Goal: Transaction & Acquisition: Purchase product/service

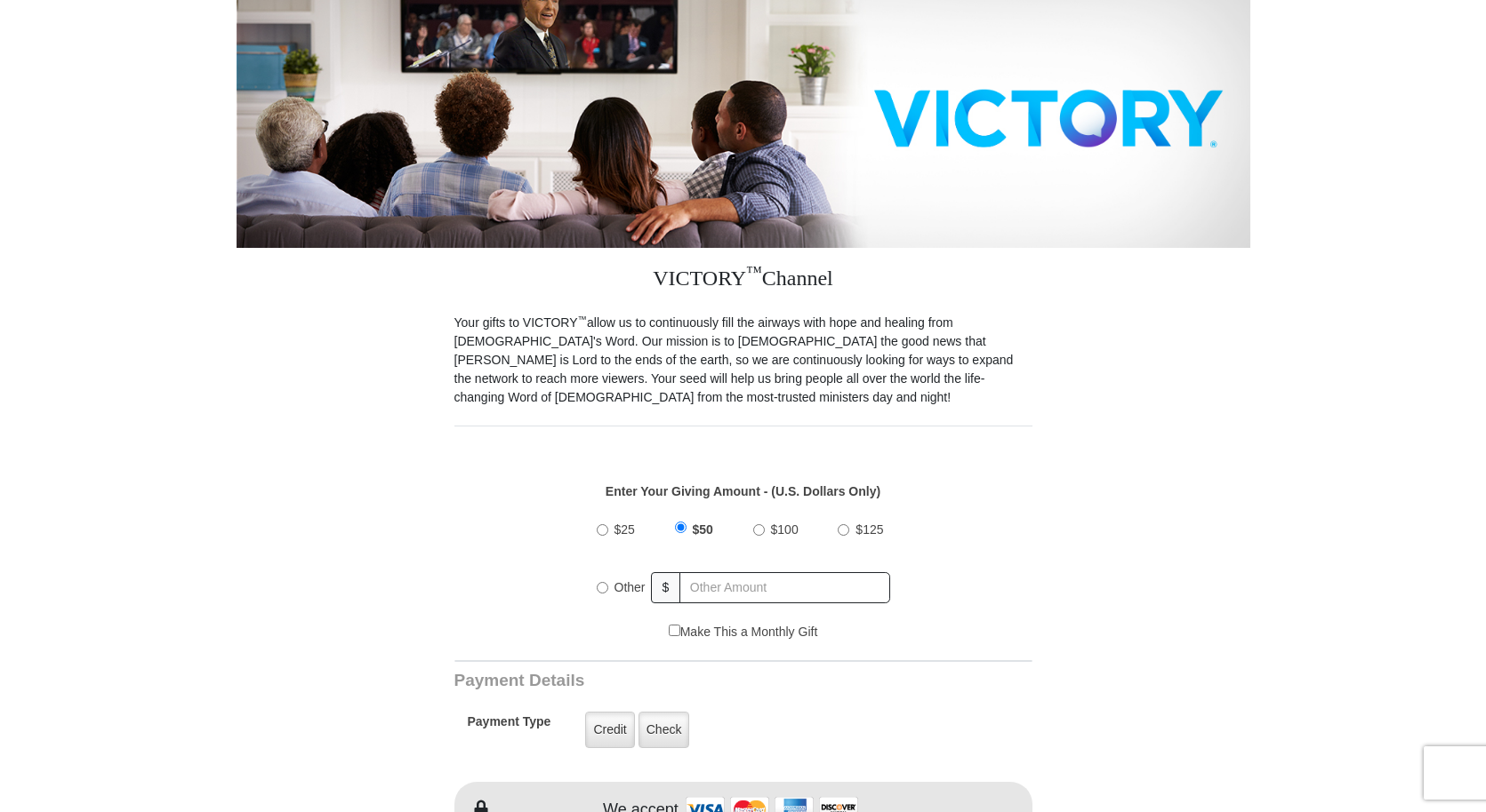
click at [603, 590] on input "Other" at bounding box center [603, 588] width 12 height 12
radio input "true"
type input "200.00"
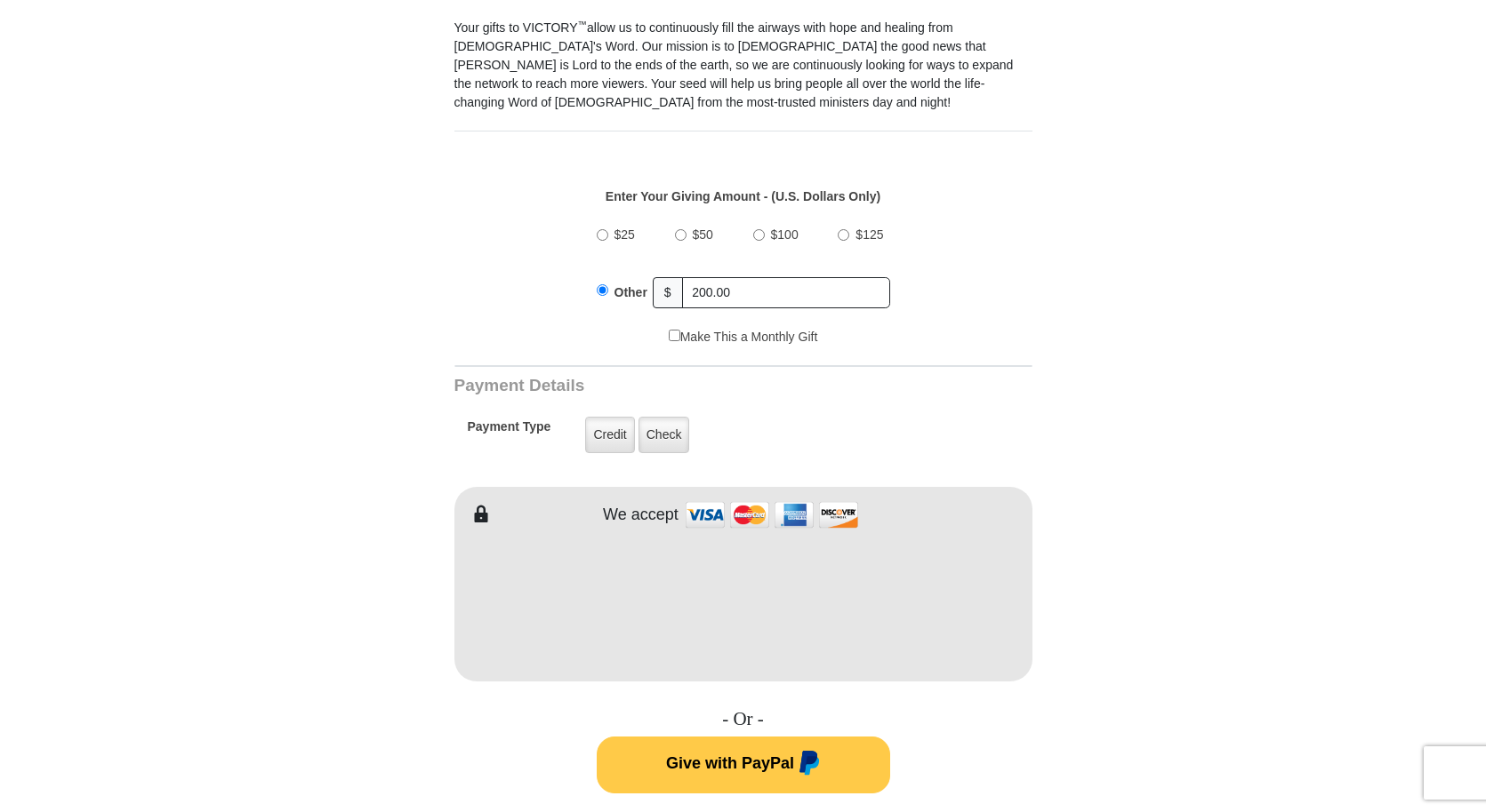
scroll to position [542, 0]
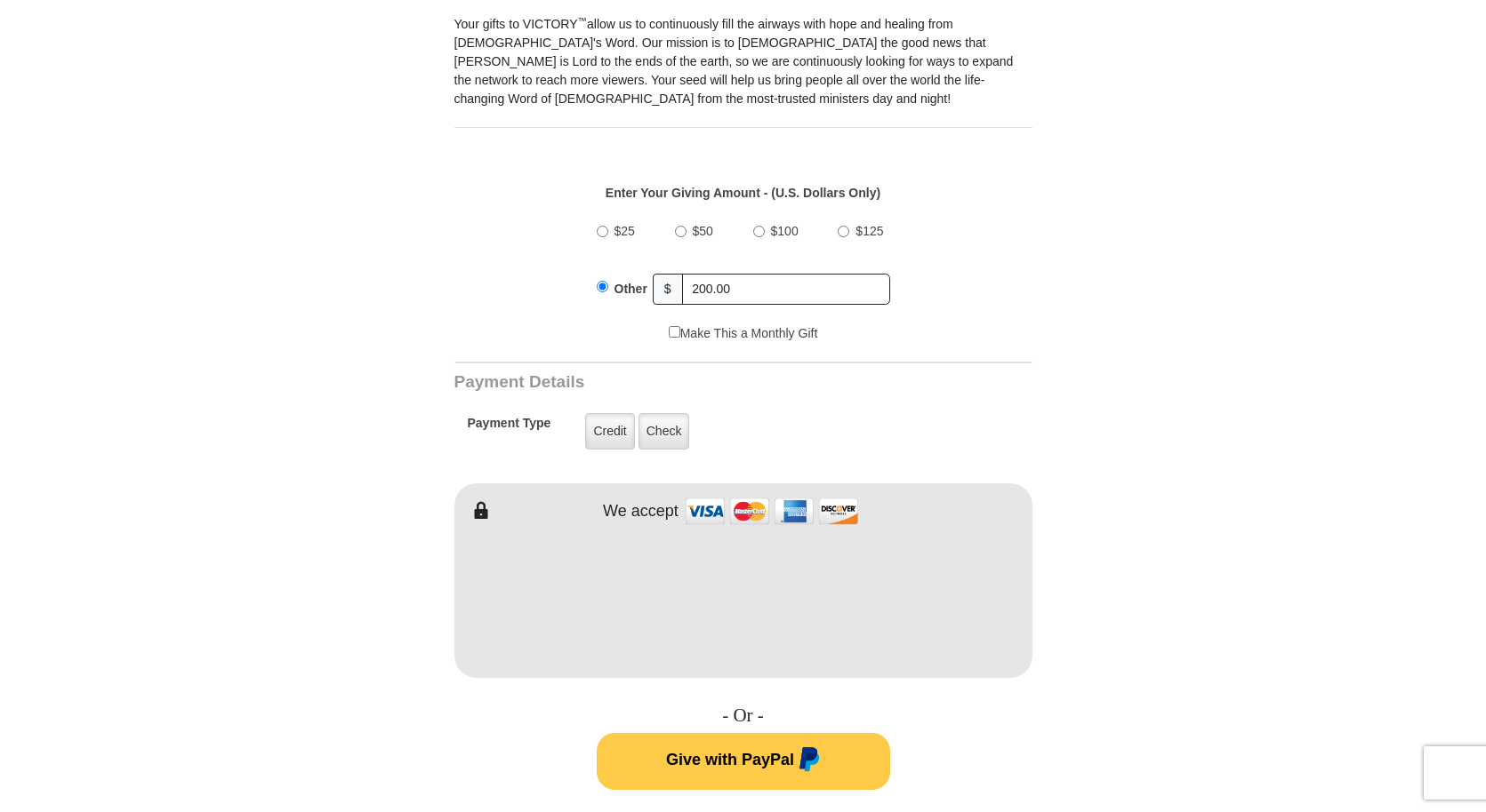
click at [1073, 674] on form "VICTORY Channel Online Giving VICTORY Channel is a worldwide, on-air television…" at bounding box center [743, 580] width 1014 height 2127
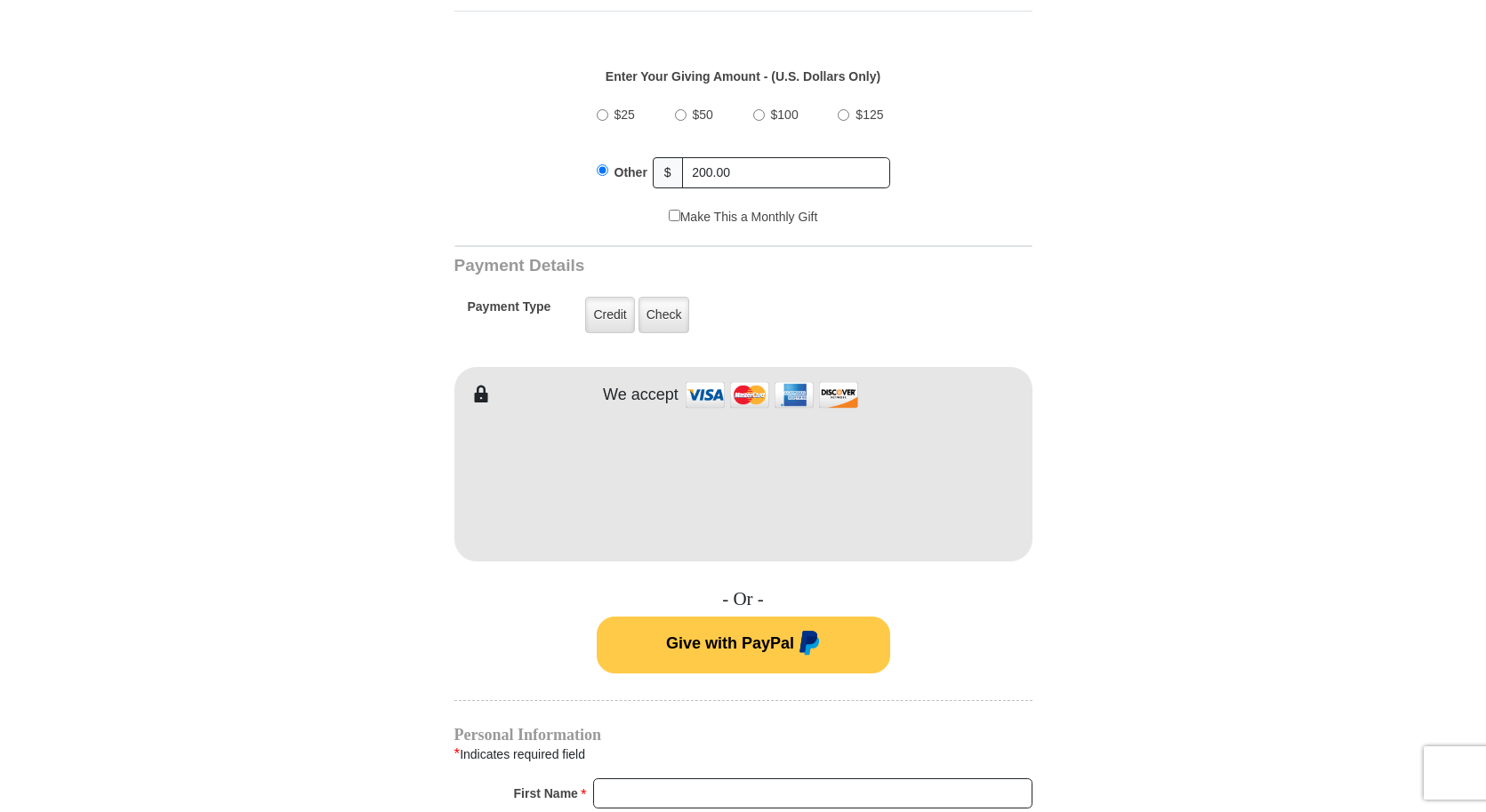
scroll to position [987, 0]
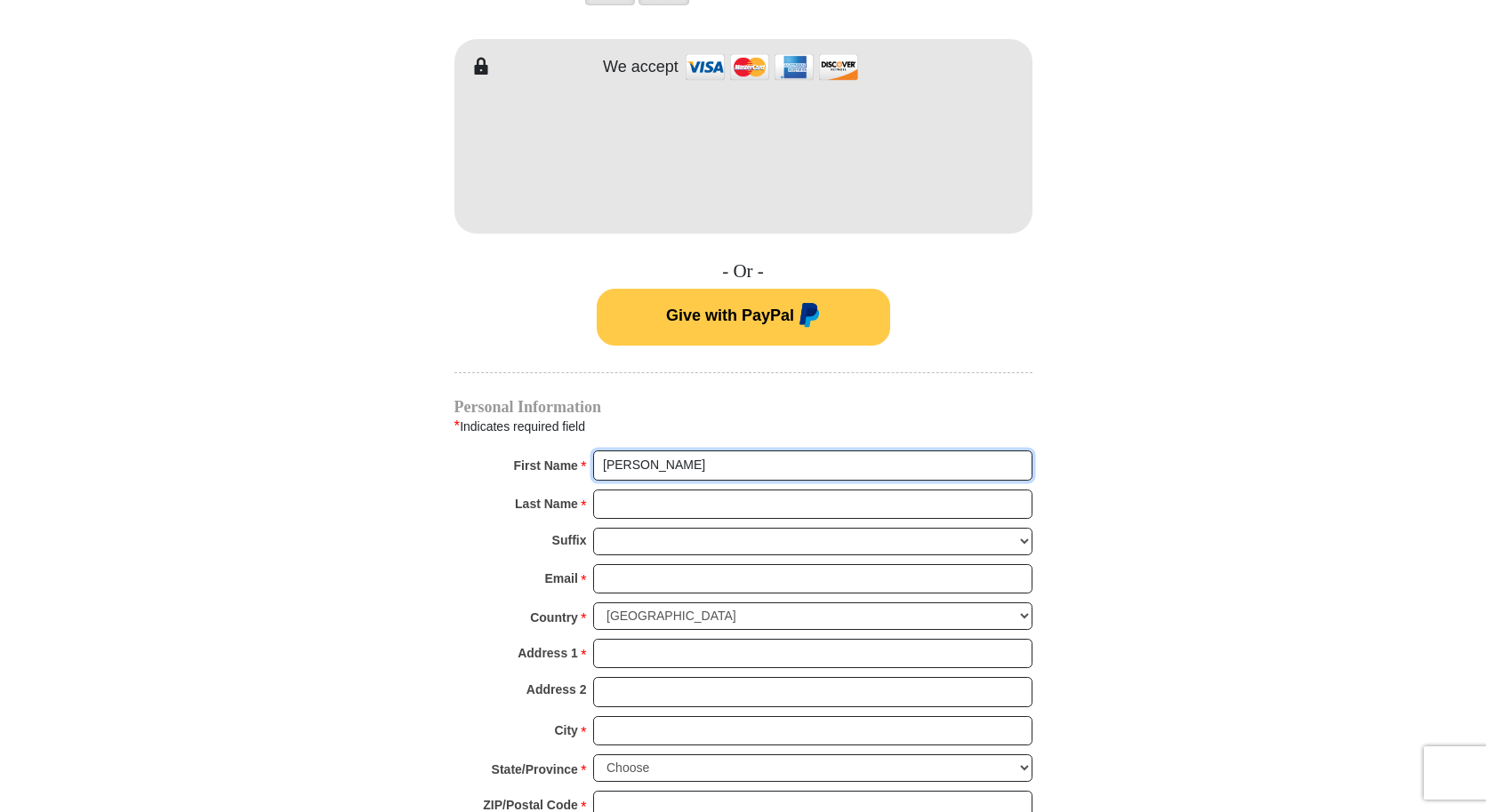
type input "[PERSON_NAME]"
type input "Hinaga"
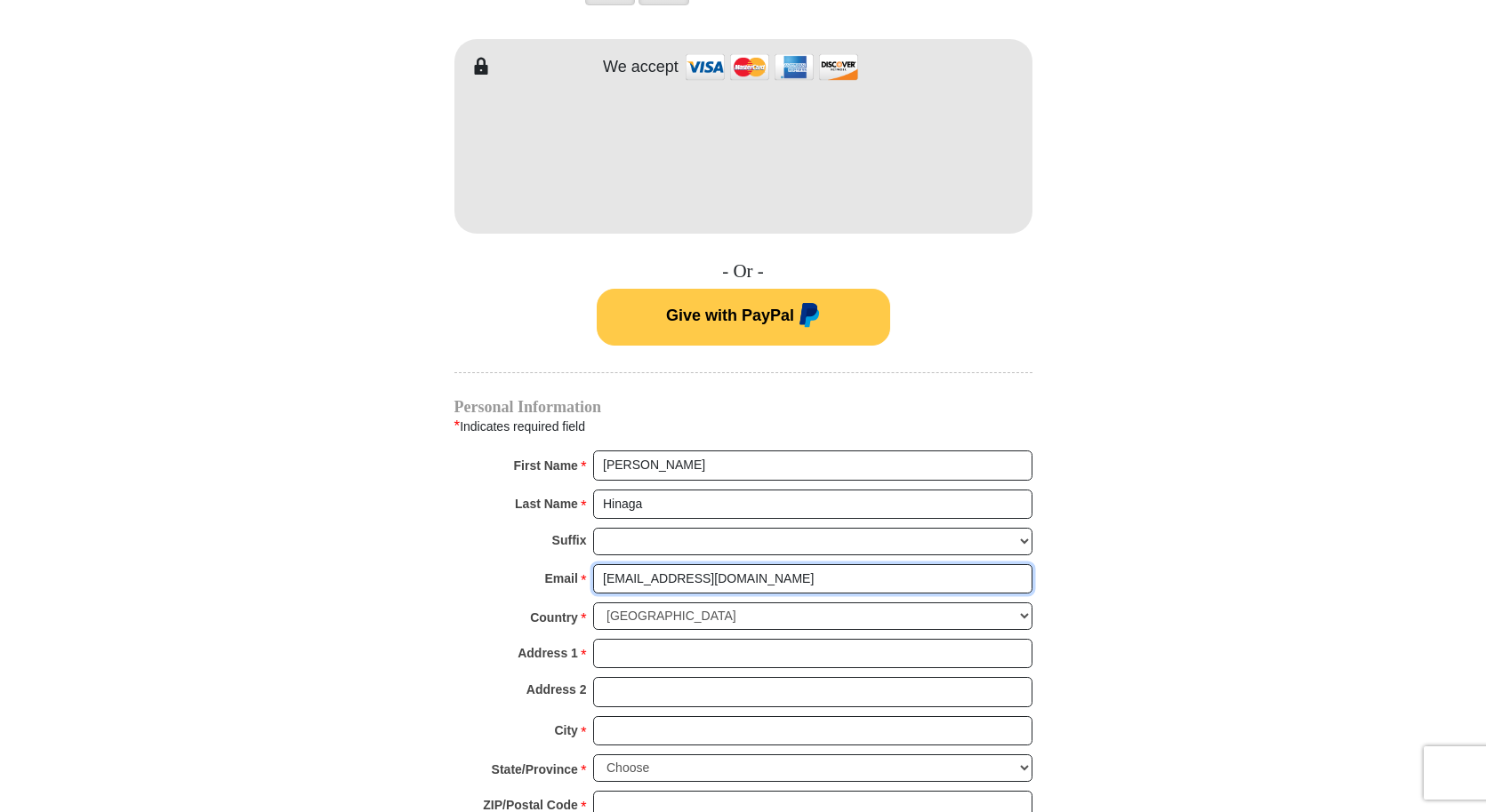
type input "[EMAIL_ADDRESS][DOMAIN_NAME]"
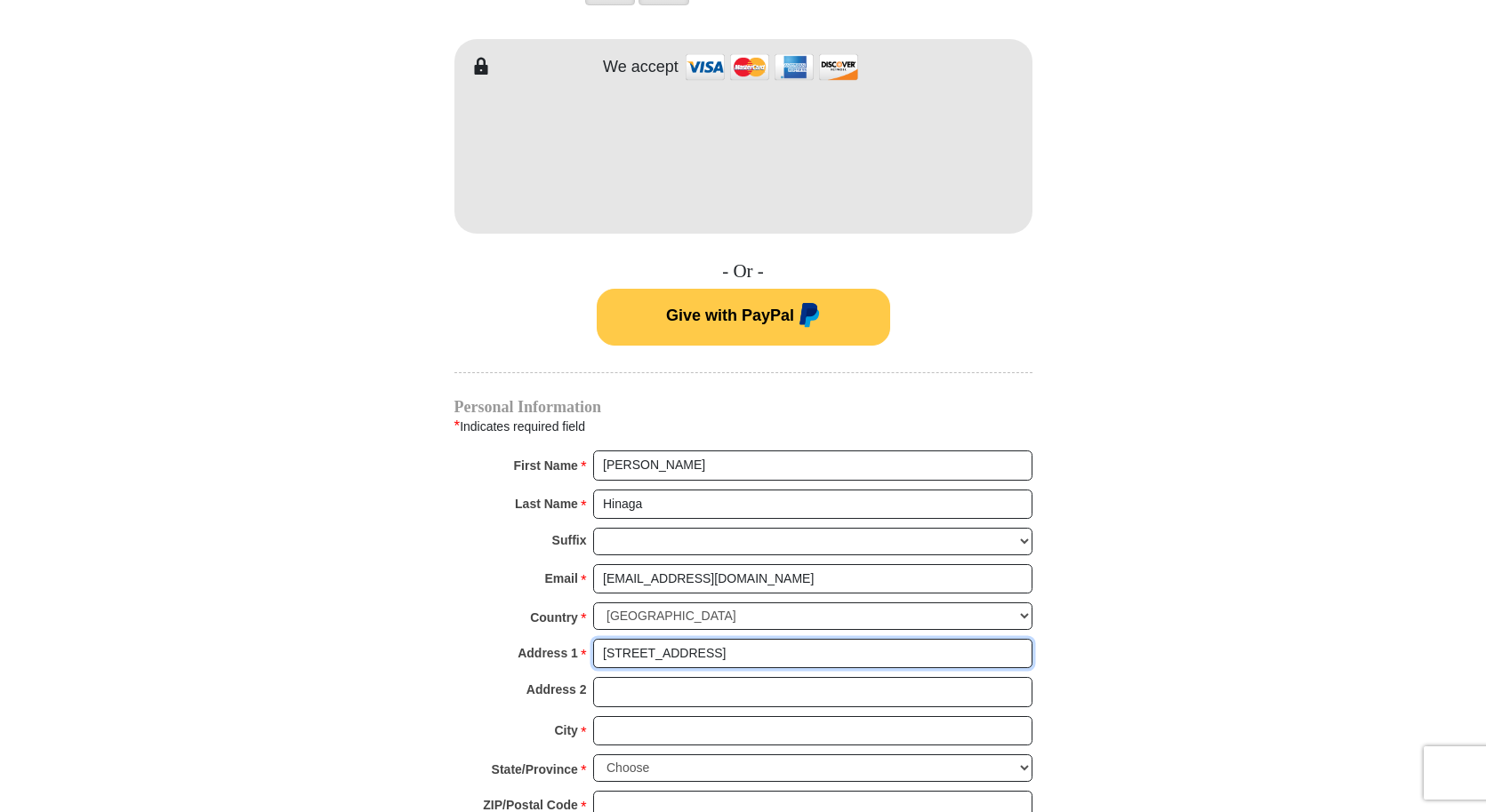
type input "[STREET_ADDRESS]"
type input "Kaneohe"
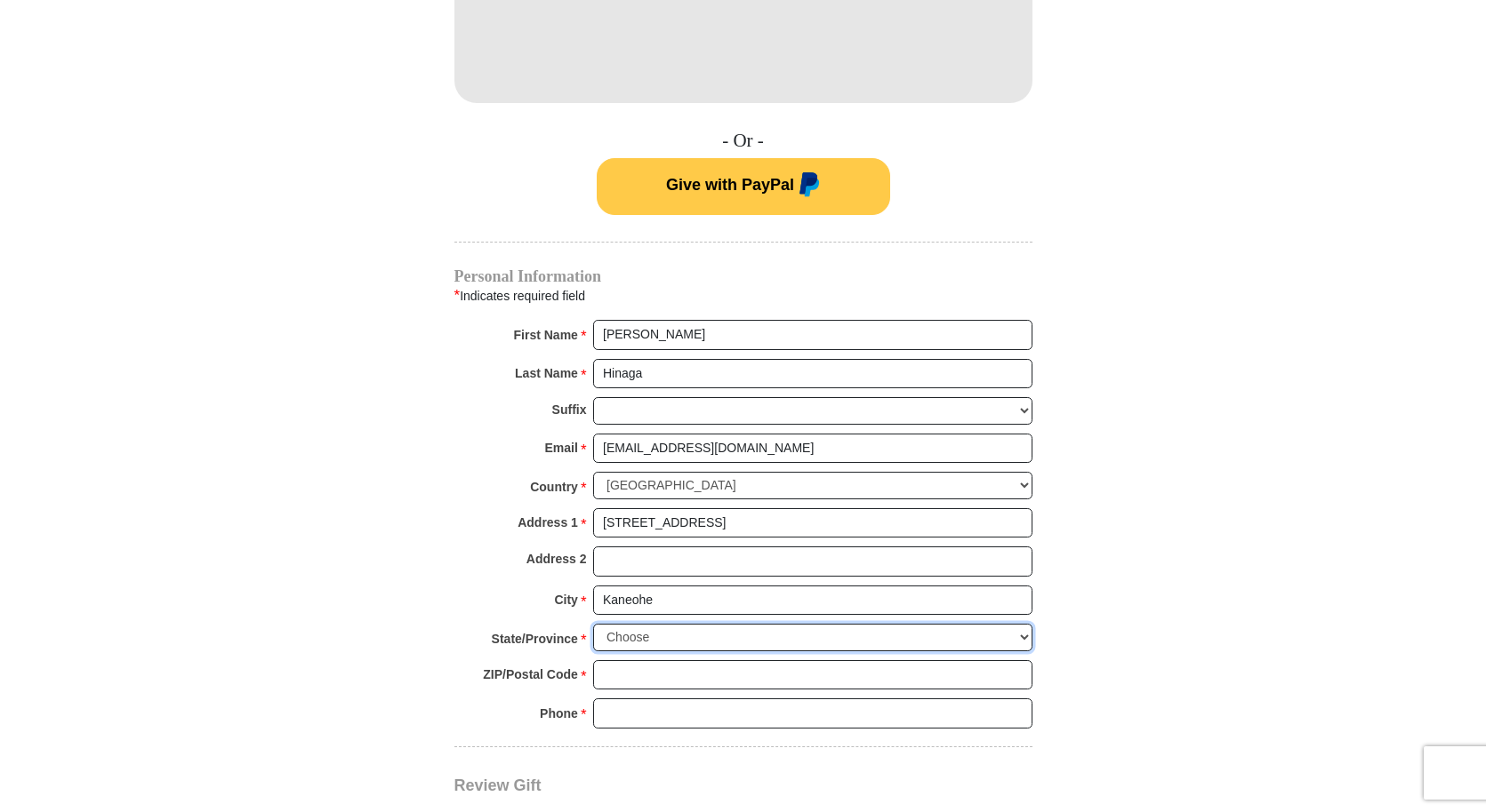
scroll to position [1239, 0]
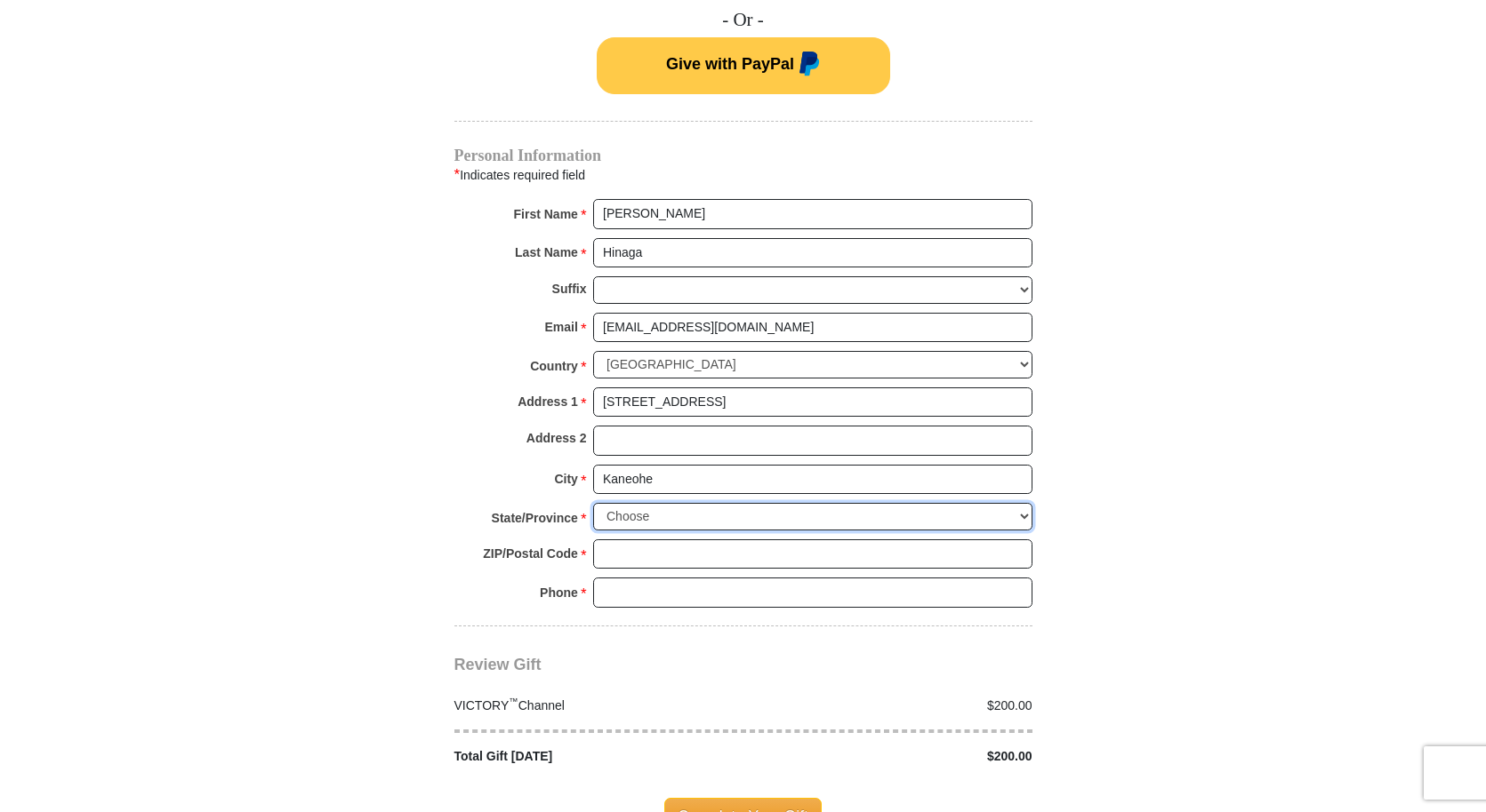
select select "HI"
type input "96744"
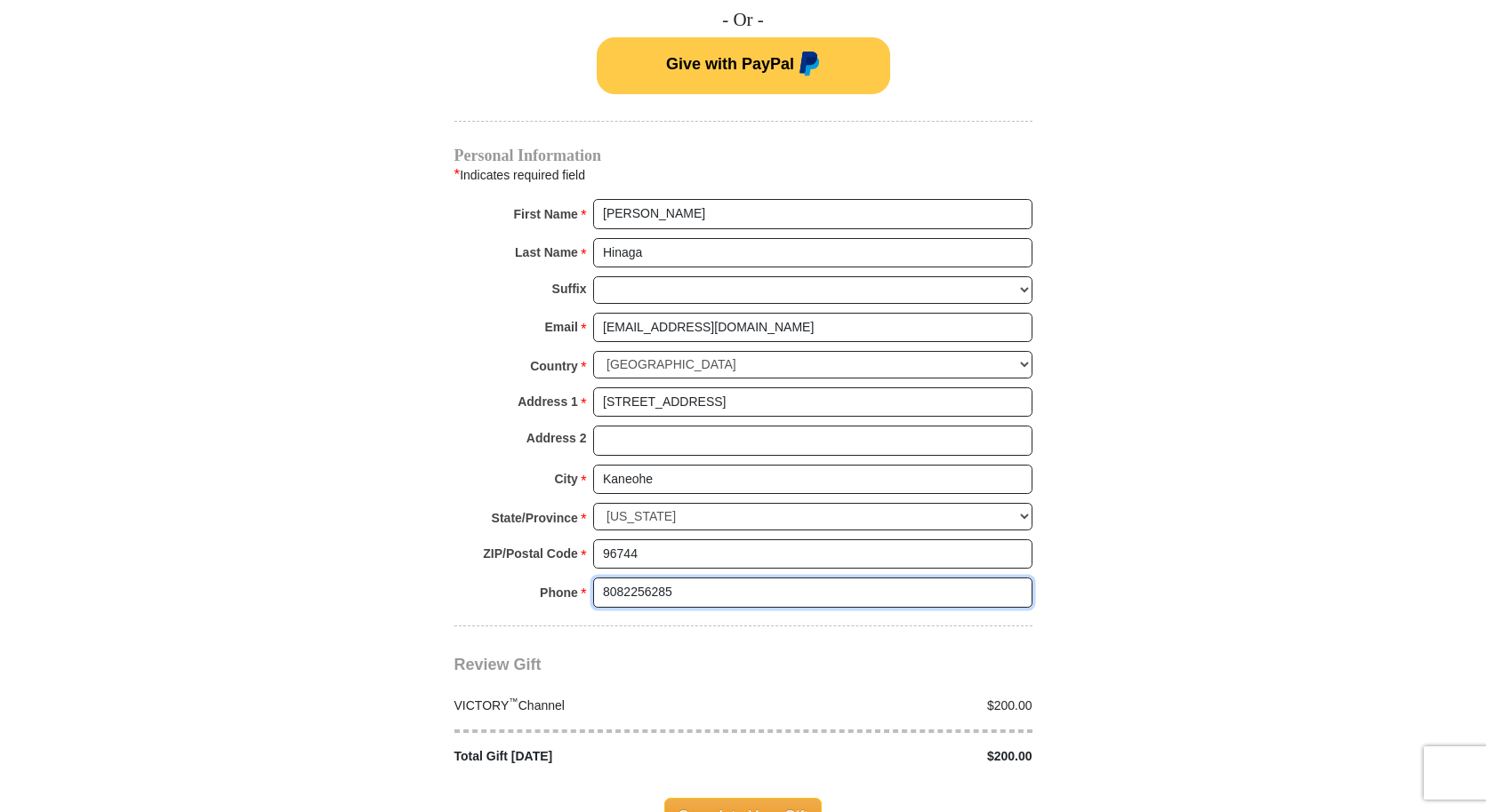
type input "8082256285"
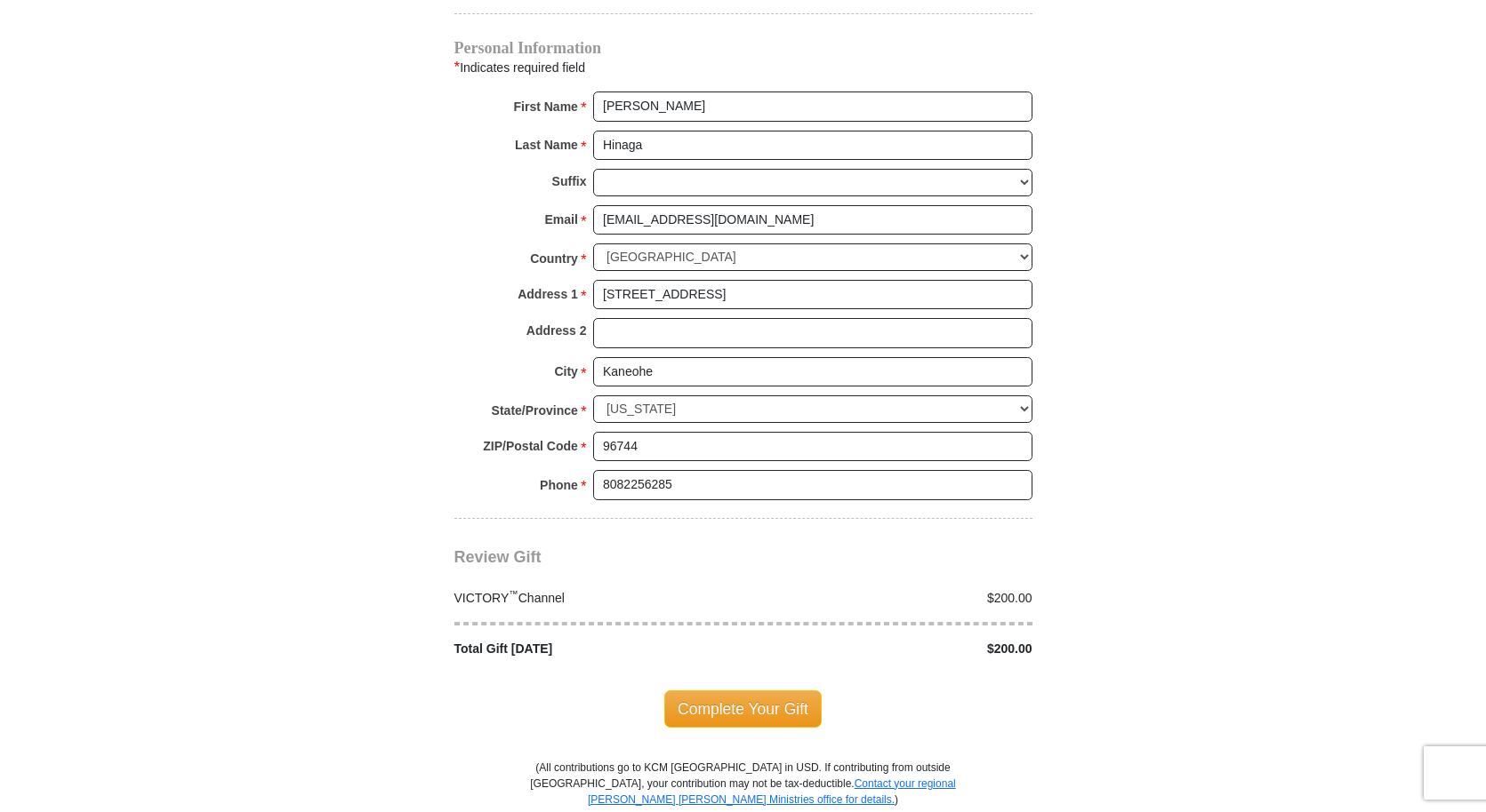
scroll to position [1366, 0]
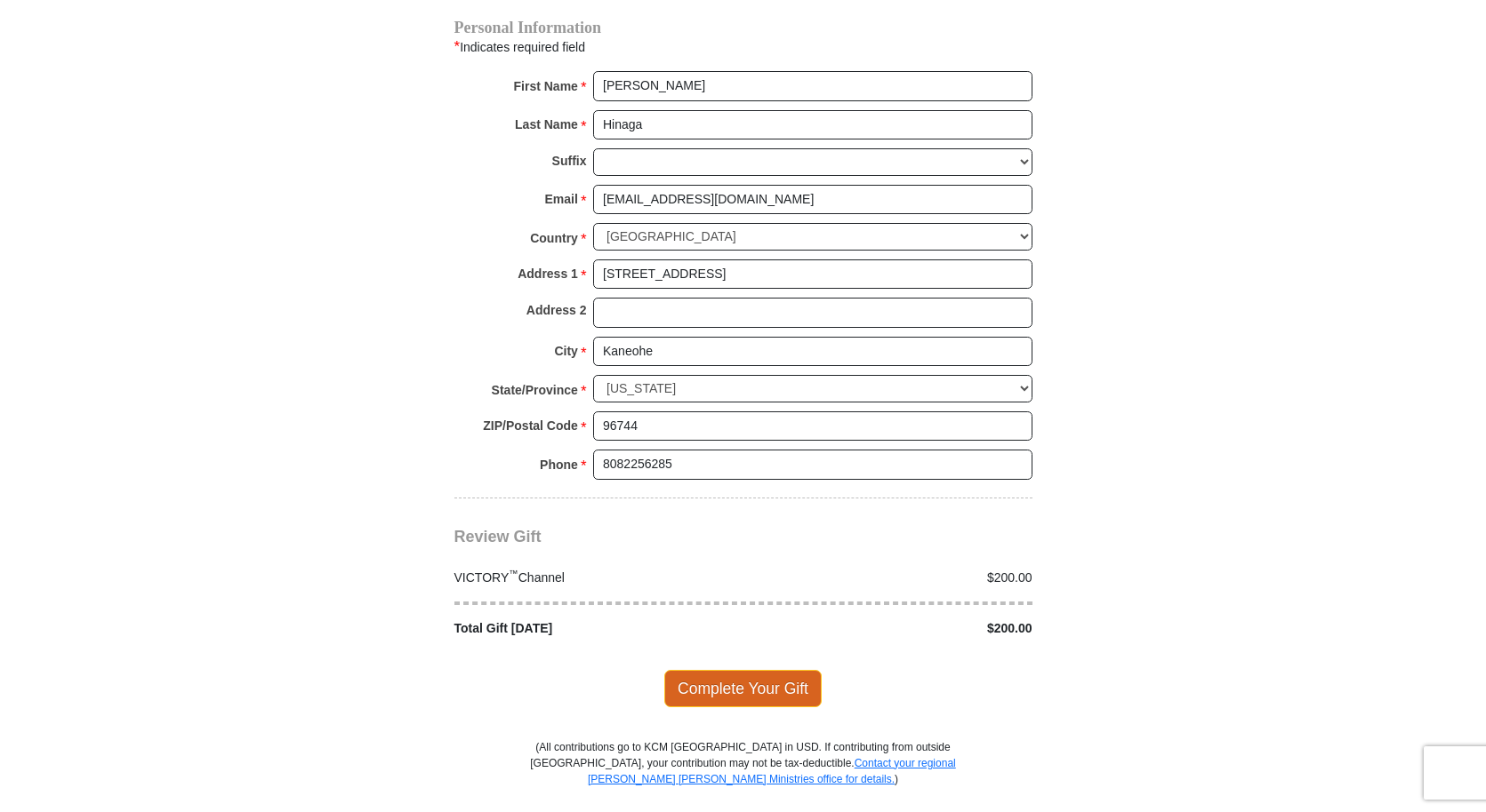
click at [787, 671] on span "Complete Your Gift" at bounding box center [742, 690] width 157 height 38
